Goal: Check status: Check status

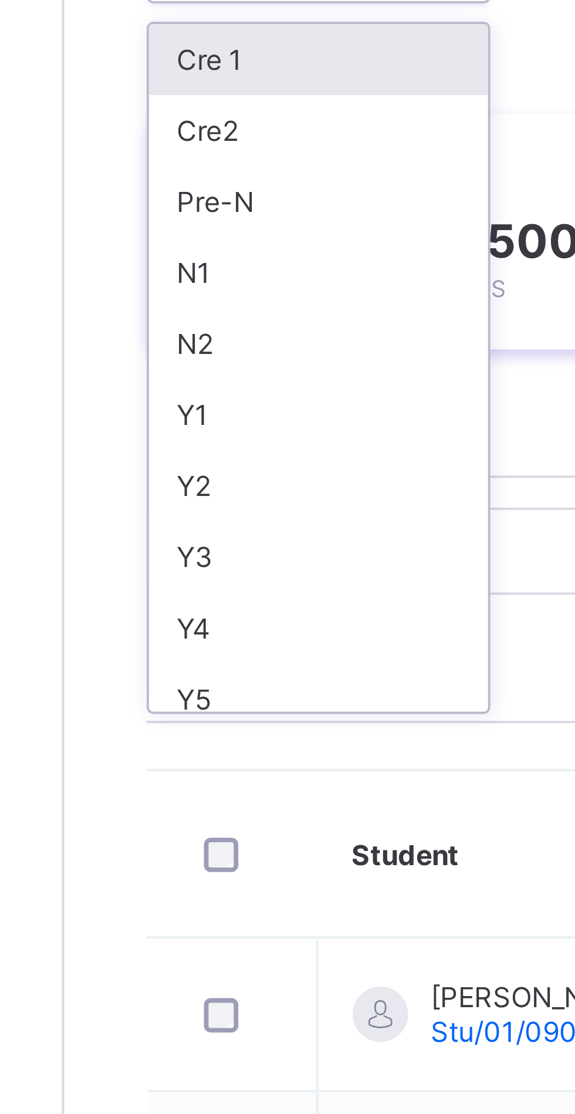
click at [176, 302] on div "Y2" at bounding box center [206, 301] width 87 height 18
